Goal: Transaction & Acquisition: Purchase product/service

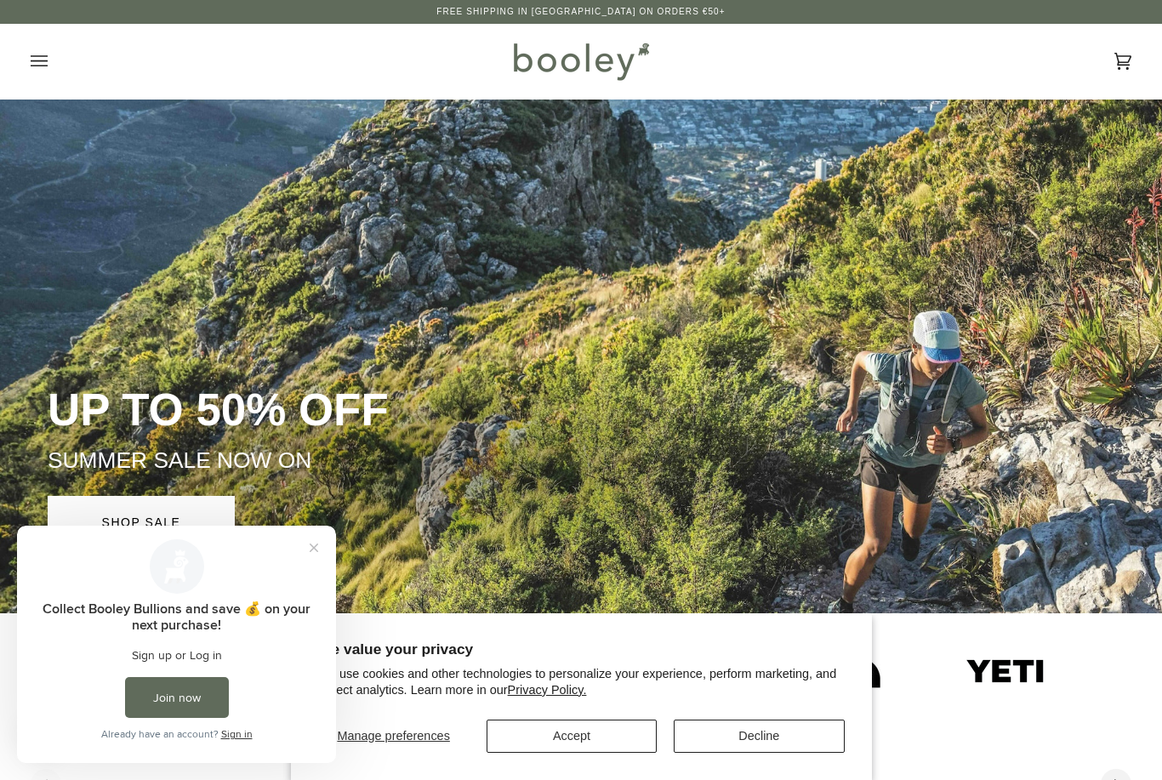
click at [786, 742] on button "Decline" at bounding box center [759, 735] width 170 height 33
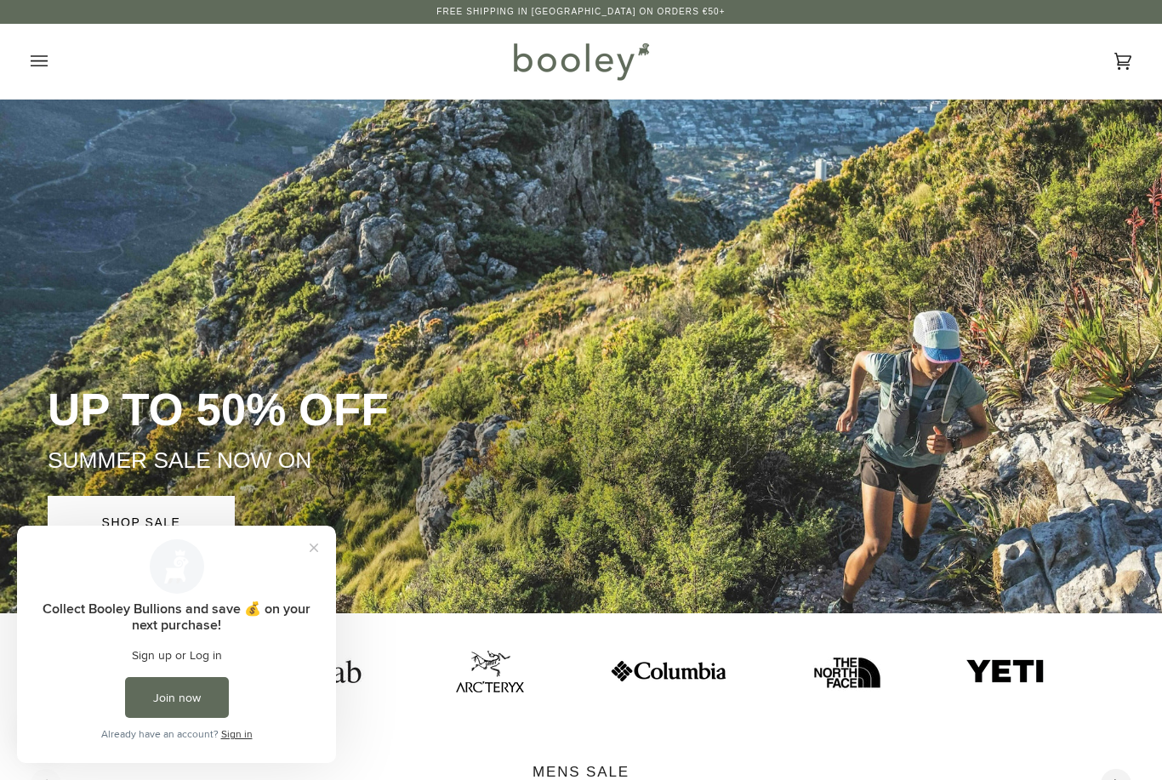
click at [320, 545] on button "Close prompt" at bounding box center [314, 547] width 31 height 31
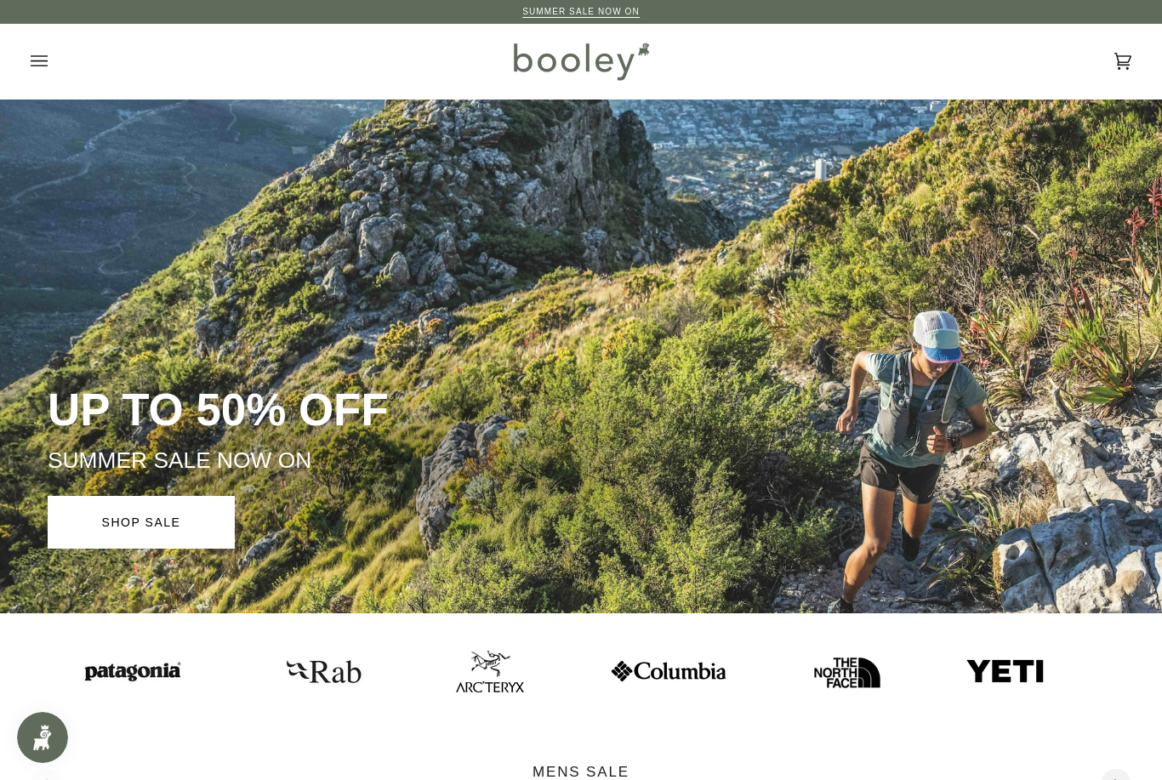
click at [41, 68] on icon "Open menu" at bounding box center [39, 61] width 17 height 26
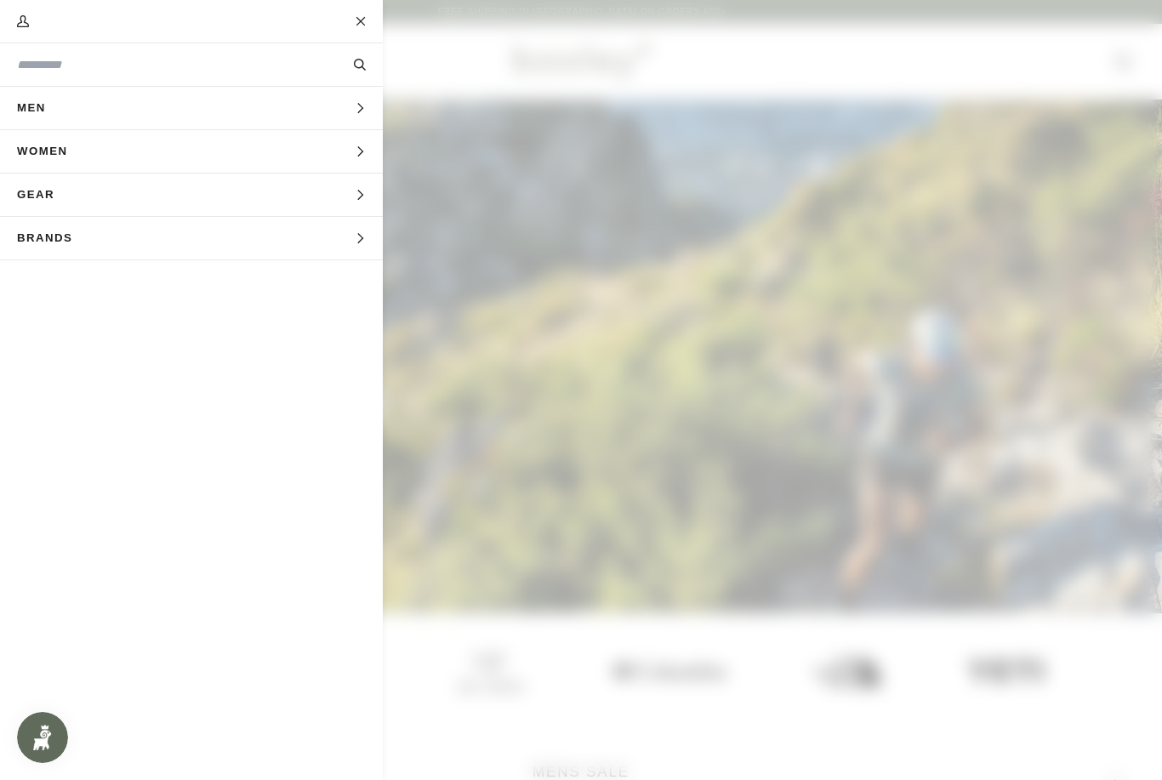
click at [361, 253] on button "Brands Expand menu" at bounding box center [191, 238] width 383 height 43
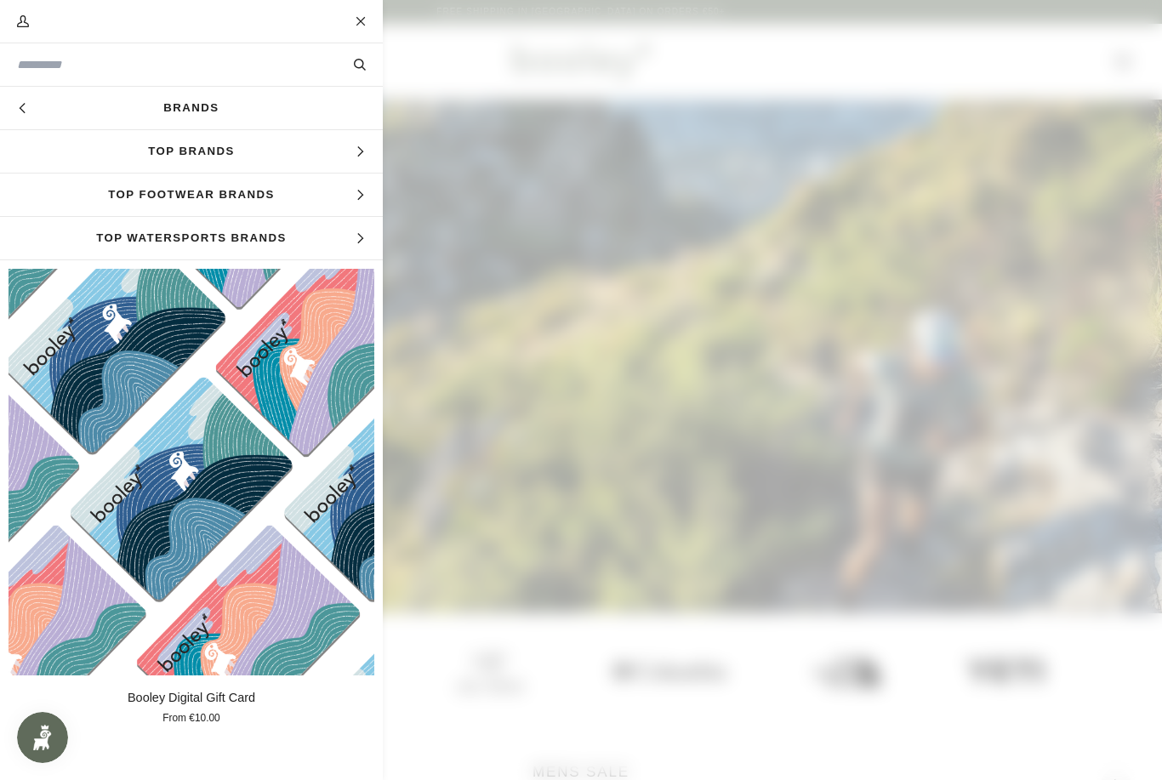
click at [346, 205] on span "Top Footwear Brands" at bounding box center [191, 194] width 383 height 43
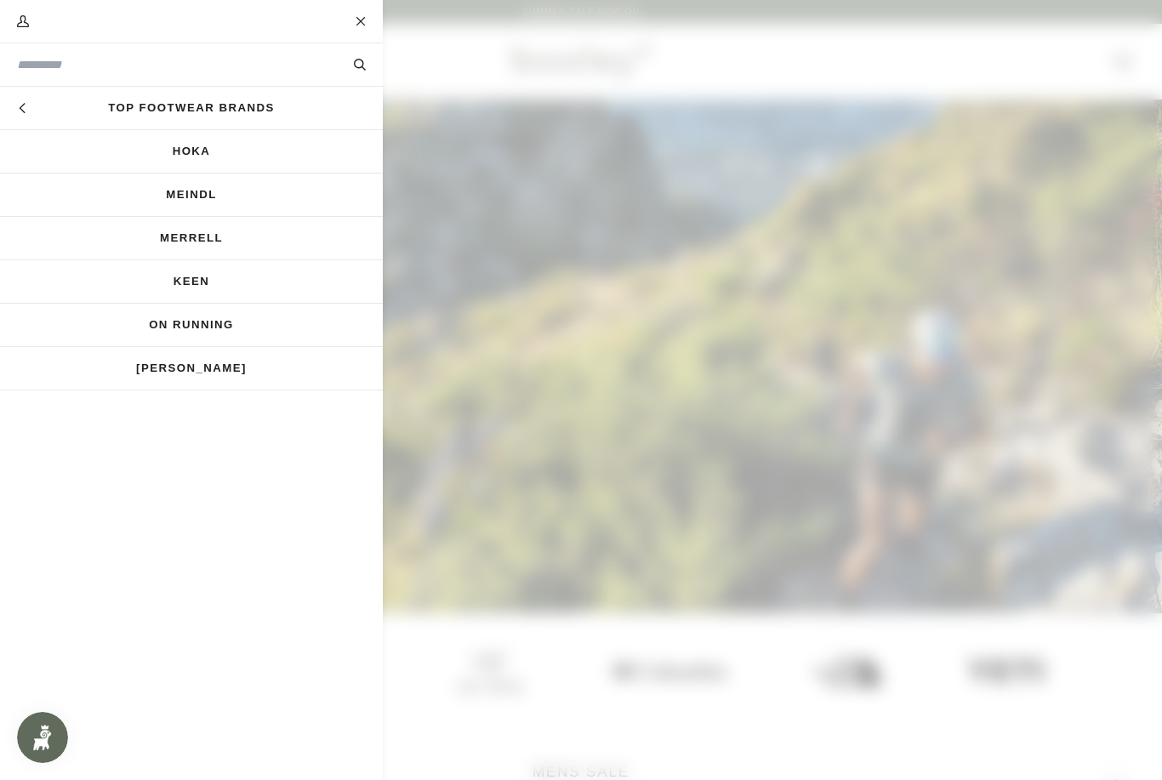
click at [229, 205] on link "Meindl" at bounding box center [191, 194] width 383 height 43
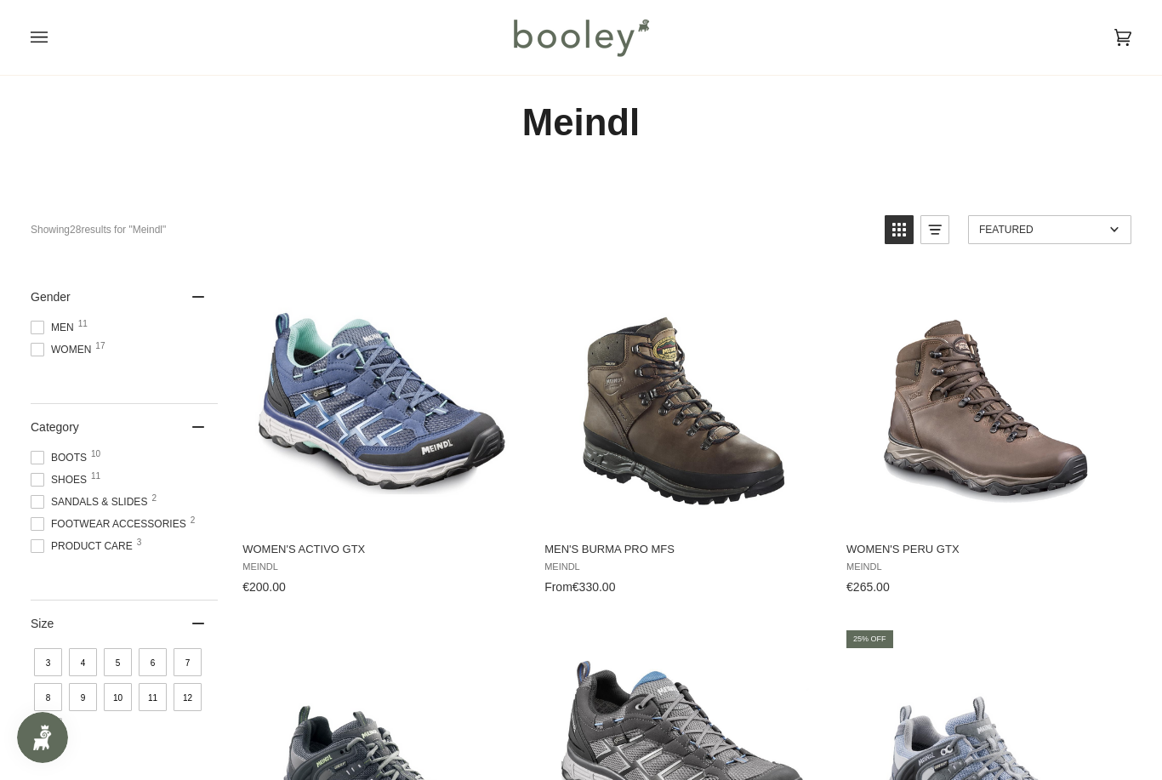
scroll to position [32, 0]
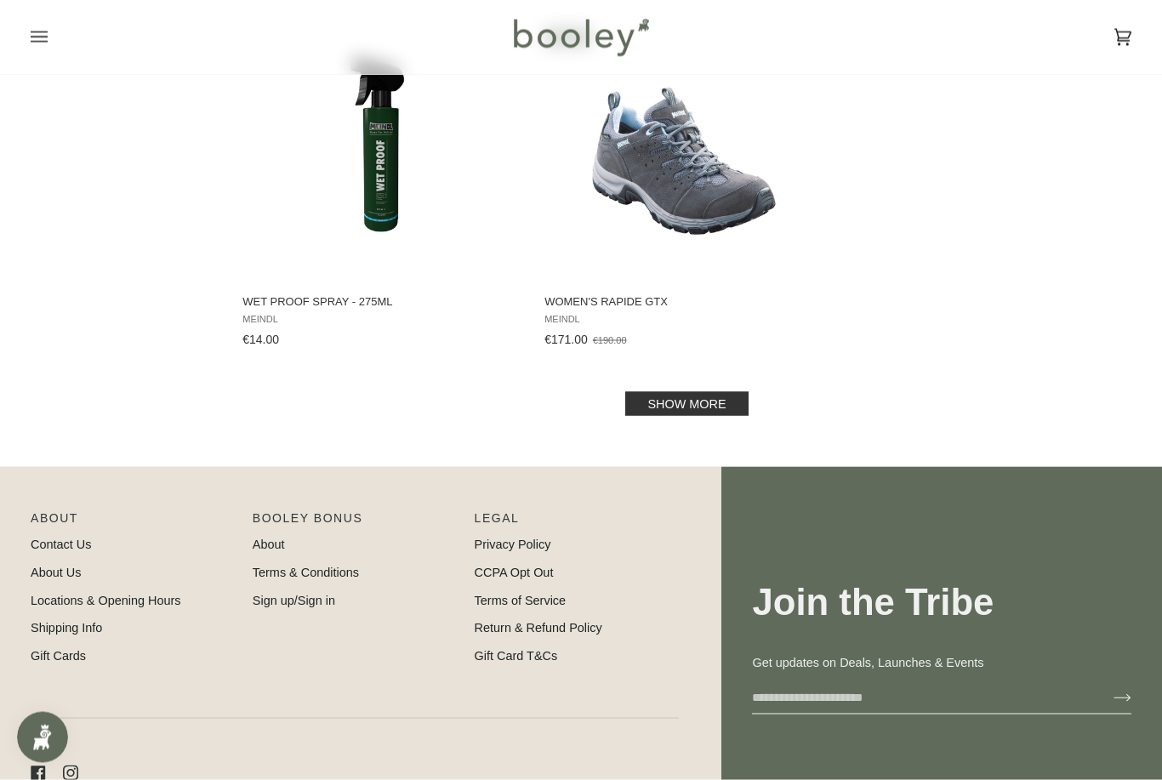
click at [723, 413] on link "Show more" at bounding box center [686, 404] width 122 height 24
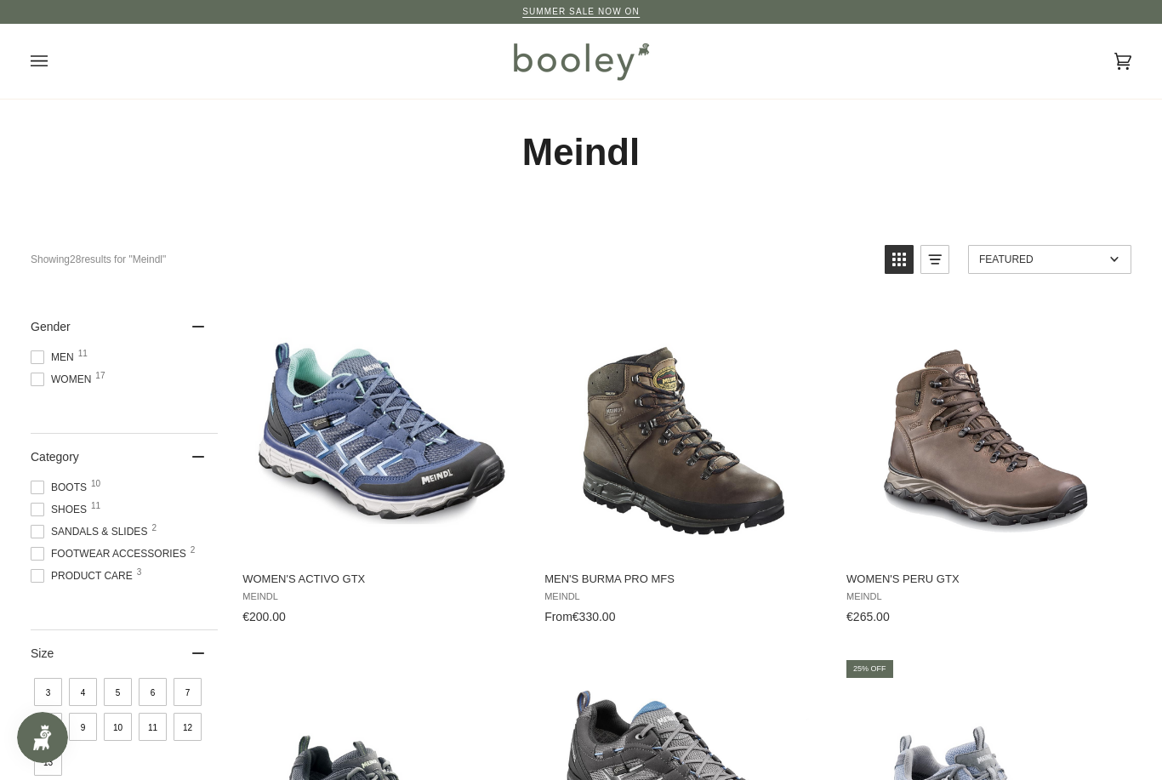
click at [48, 355] on span "Men 11" at bounding box center [55, 357] width 48 height 15
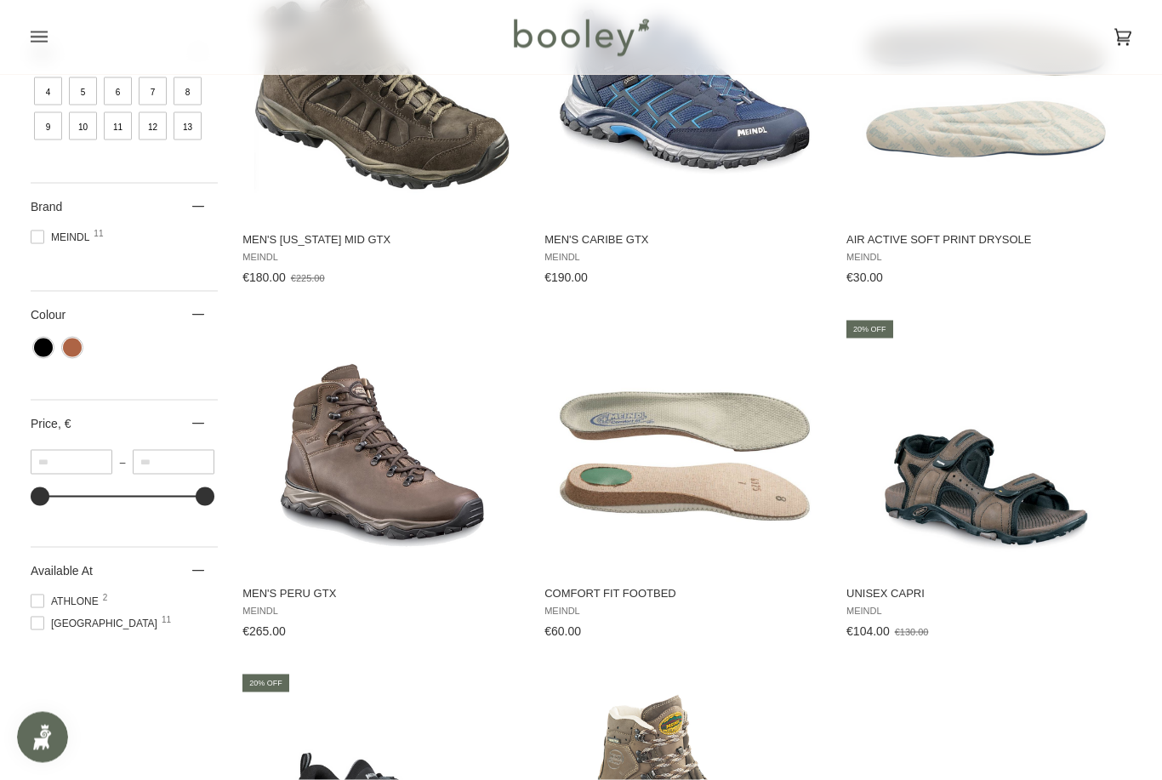
scroll to position [694, 0]
click at [412, 520] on img "Men's Peru GTX" at bounding box center [381, 444] width 255 height 255
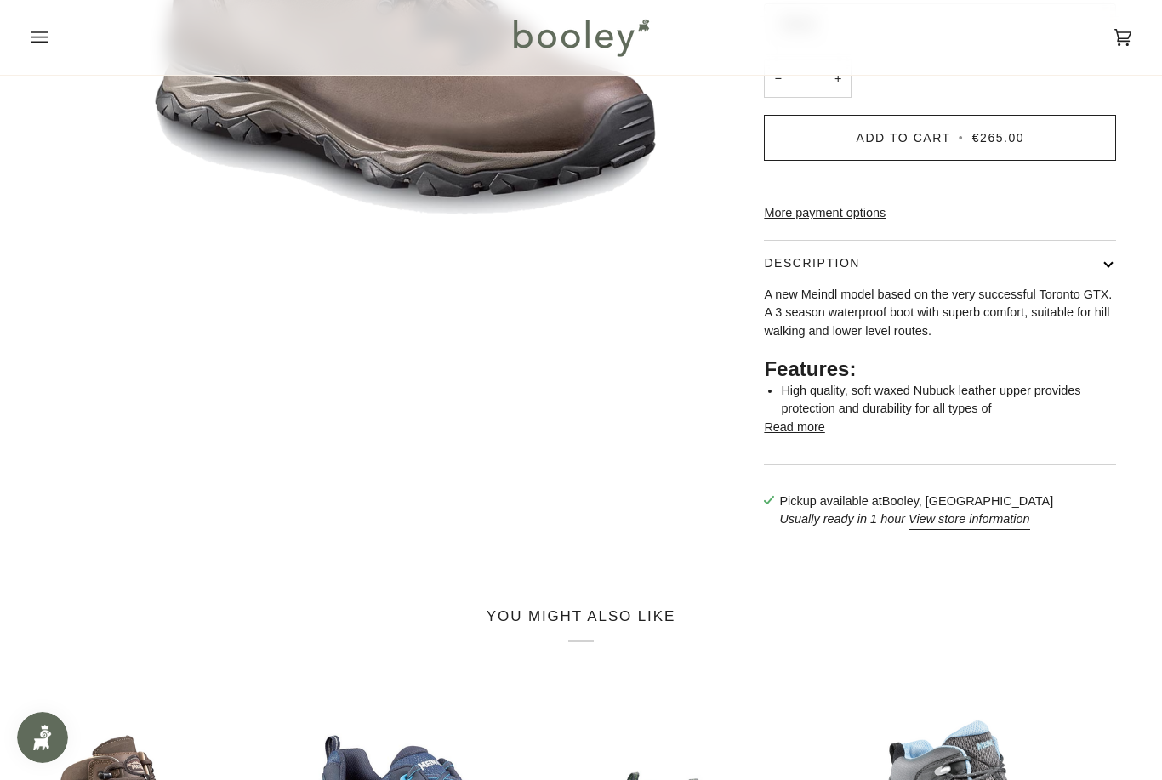
scroll to position [487, 0]
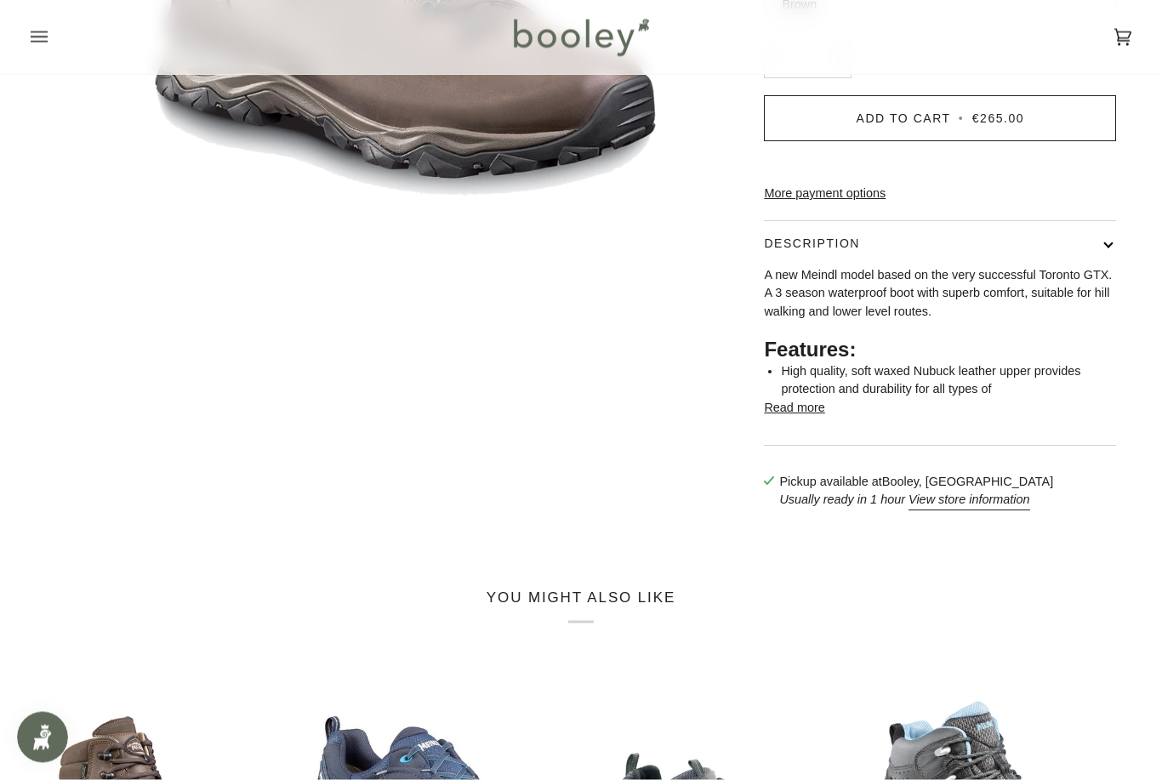
click at [805, 418] on button "Read more" at bounding box center [794, 409] width 60 height 19
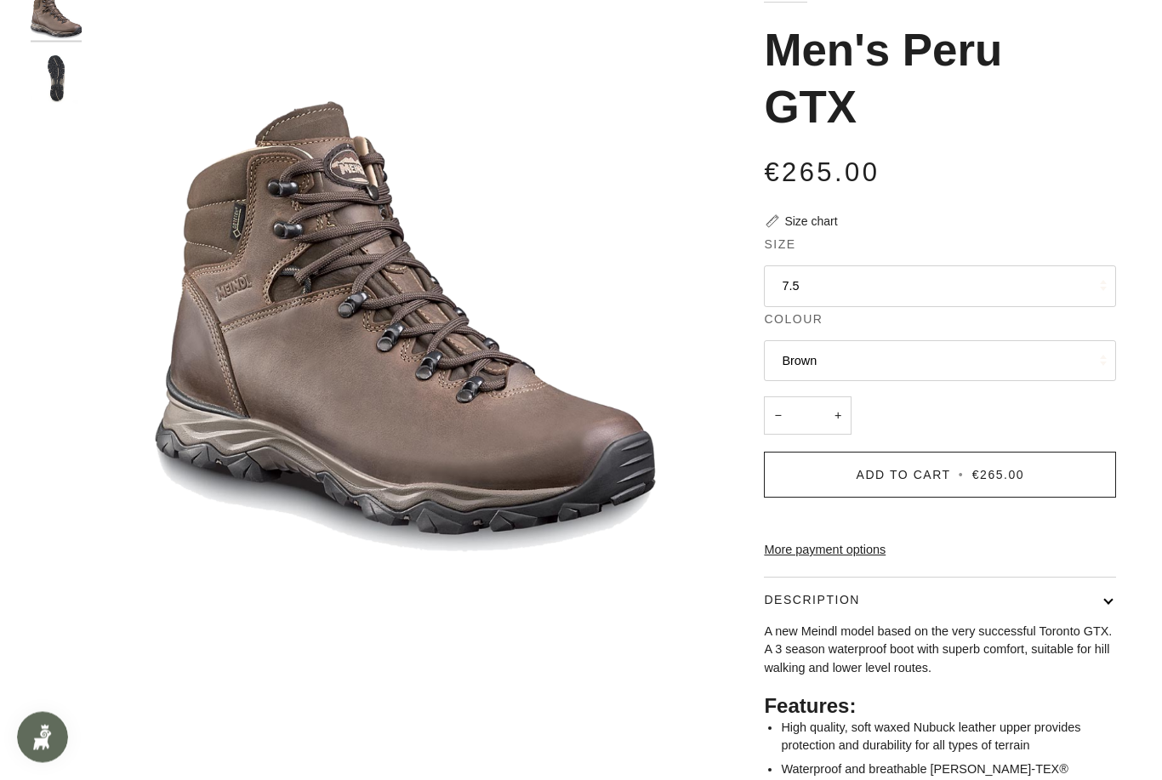
scroll to position [0, 0]
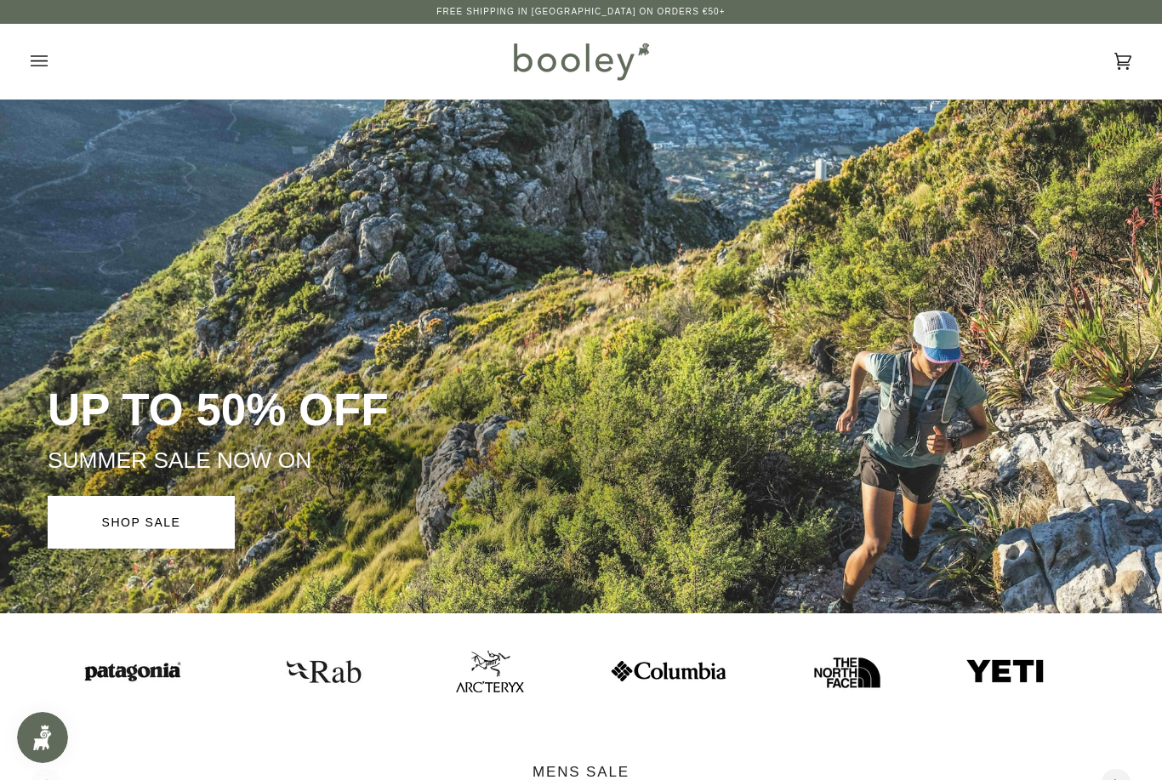
click at [49, 61] on button "Open menu" at bounding box center [56, 61] width 51 height 75
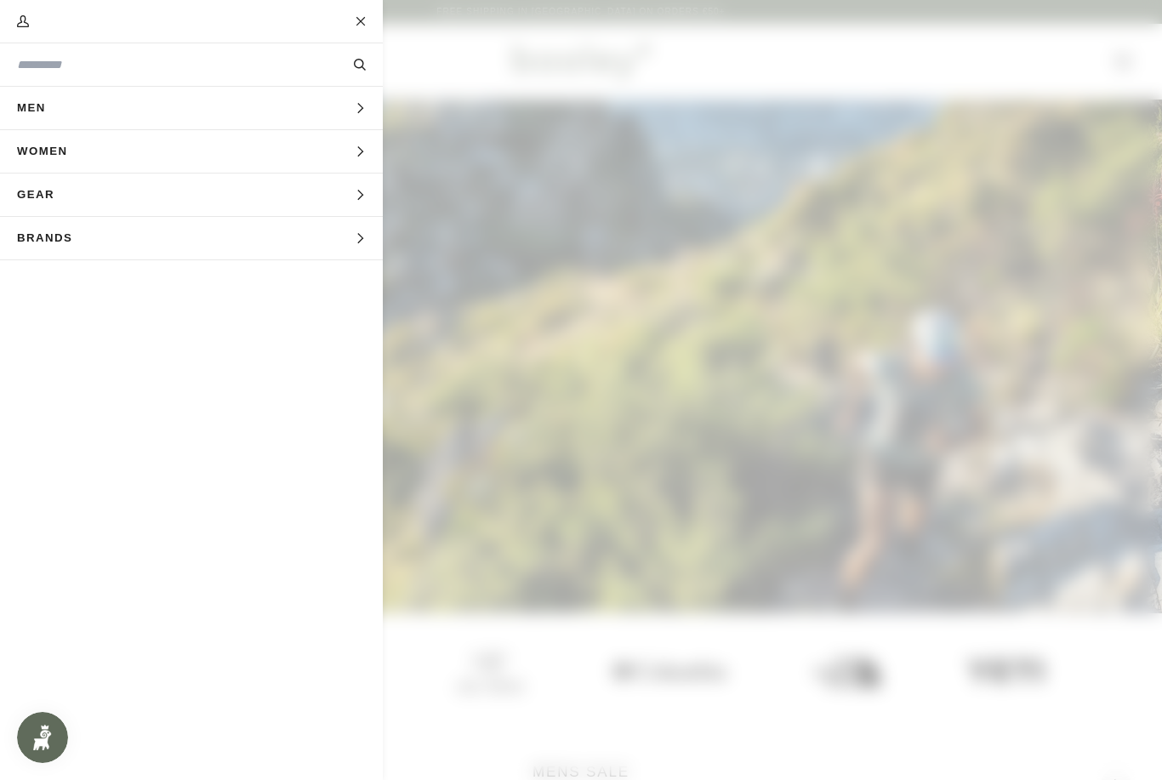
click at [361, 242] on icon "Main menu" at bounding box center [360, 238] width 6 height 10
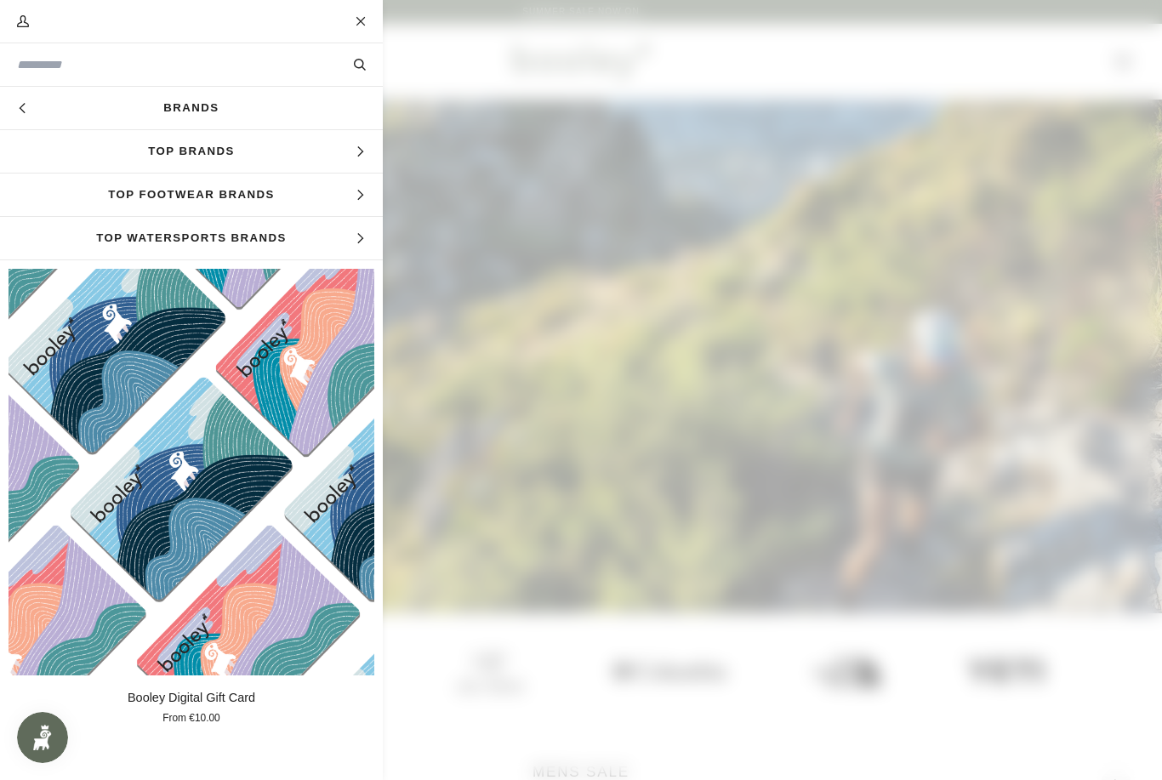
click at [339, 202] on span "Top Footwear Brands" at bounding box center [191, 194] width 383 height 43
